Goal: Find specific page/section

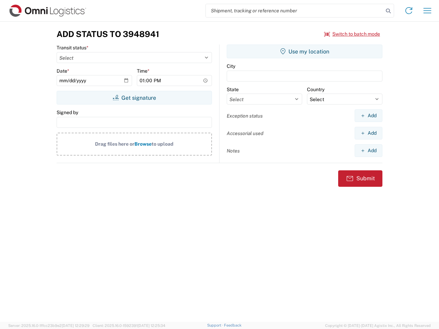
click at [295, 11] on input "search" at bounding box center [295, 10] width 178 height 13
click at [388, 11] on icon at bounding box center [389, 11] width 10 height 10
click at [409, 11] on icon at bounding box center [409, 10] width 11 height 11
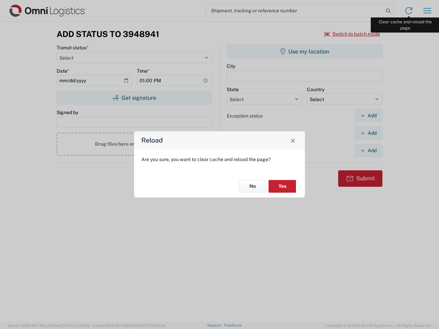
click at [428, 11] on div "Reload Are you sure, you want to clear cache and reload the page? No Yes" at bounding box center [219, 164] width 439 height 329
click at [352, 34] on div "Reload Are you sure, you want to clear cache and reload the page? No Yes" at bounding box center [219, 164] width 439 height 329
click at [134, 98] on div "Reload Are you sure, you want to clear cache and reload the page? No Yes" at bounding box center [219, 164] width 439 height 329
click at [305, 51] on div "Reload Are you sure, you want to clear cache and reload the page? No Yes" at bounding box center [219, 164] width 439 height 329
click at [369, 116] on div "Reload Are you sure, you want to clear cache and reload the page? No Yes" at bounding box center [219, 164] width 439 height 329
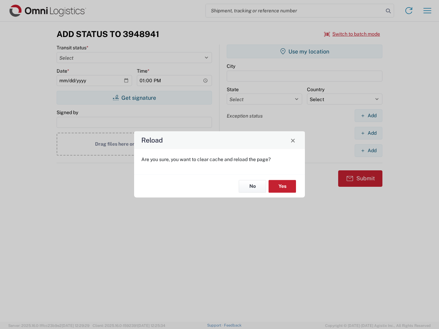
click at [369, 133] on div "Reload Are you sure, you want to clear cache and reload the page? No Yes" at bounding box center [219, 164] width 439 height 329
click at [369, 151] on div "Reload Are you sure, you want to clear cache and reload the page? No Yes" at bounding box center [219, 164] width 439 height 329
